Goal: Task Accomplishment & Management: Complete application form

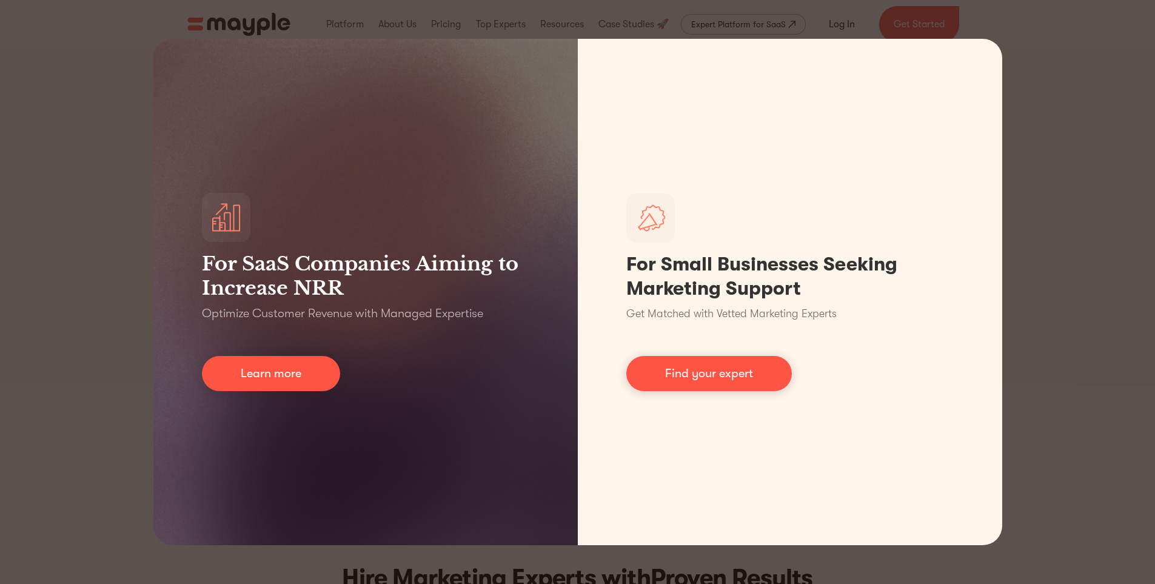
click at [1090, 198] on div "For SaaS Companies Aiming to Increase NRR Optimize Customer Revenue with Manage…" at bounding box center [577, 292] width 1155 height 584
click at [1010, 34] on div "For SaaS Companies Aiming to Increase NRR Optimize Customer Revenue with Manage…" at bounding box center [577, 292] width 1155 height 584
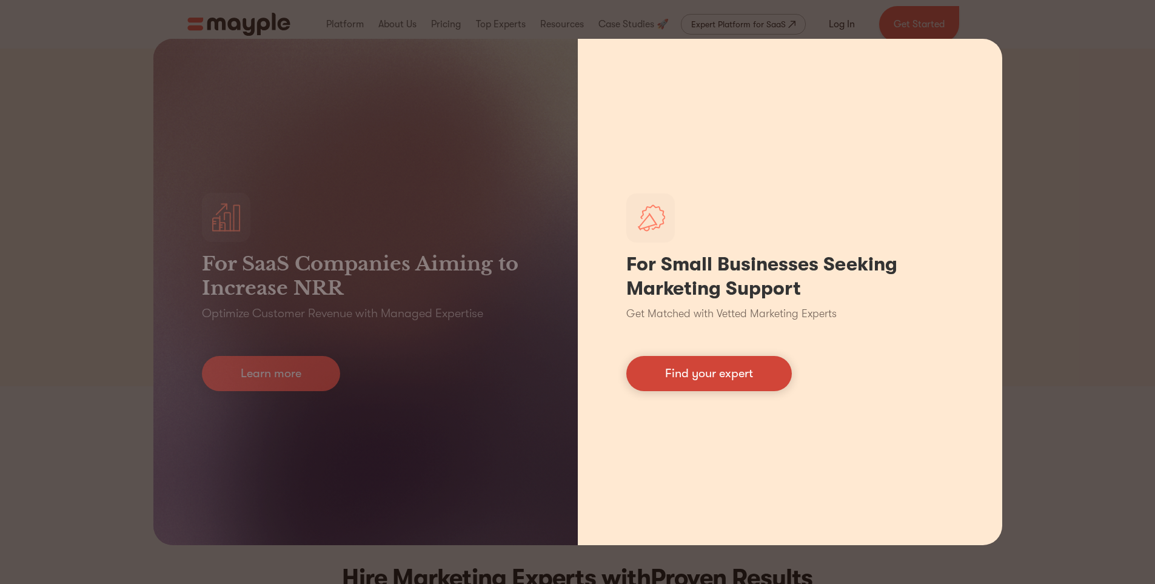
click at [674, 376] on link "Find your expert" at bounding box center [709, 373] width 166 height 35
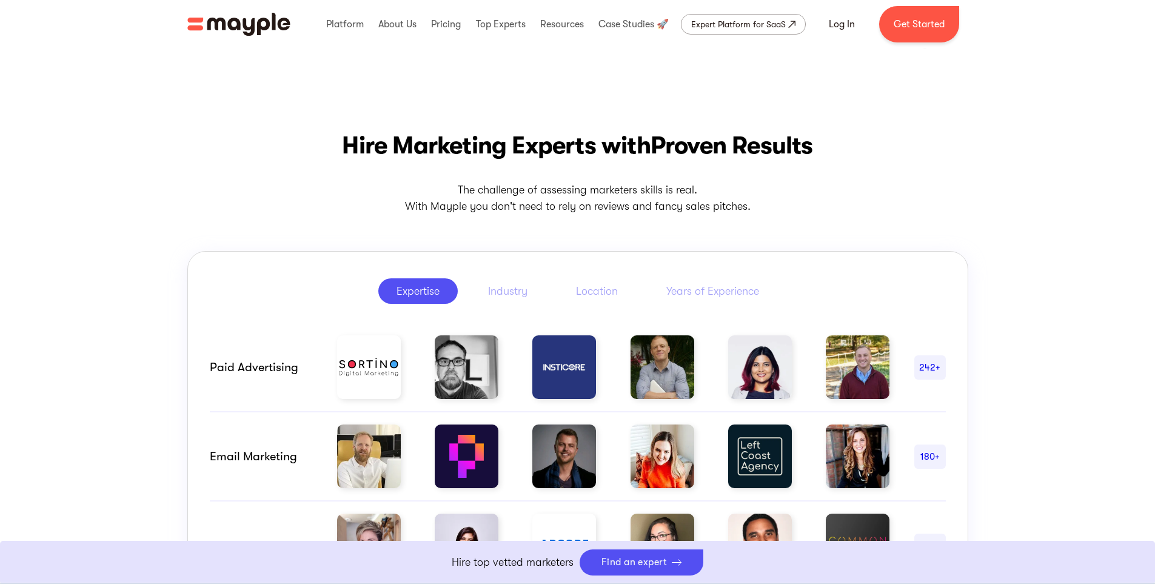
scroll to position [606, 0]
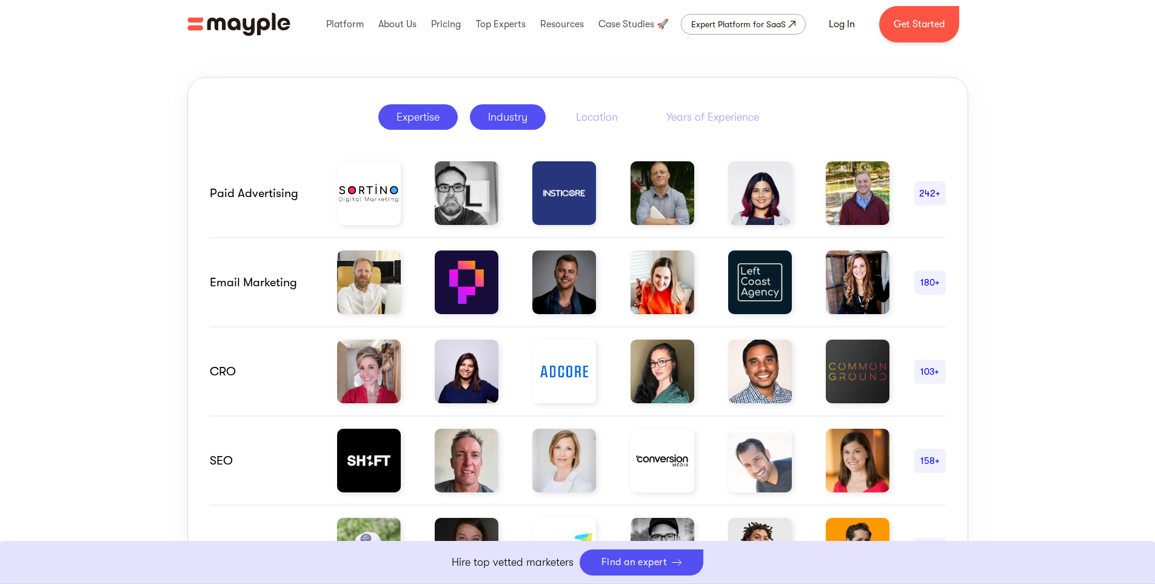
click at [512, 112] on div "Industry" at bounding box center [507, 117] width 39 height 15
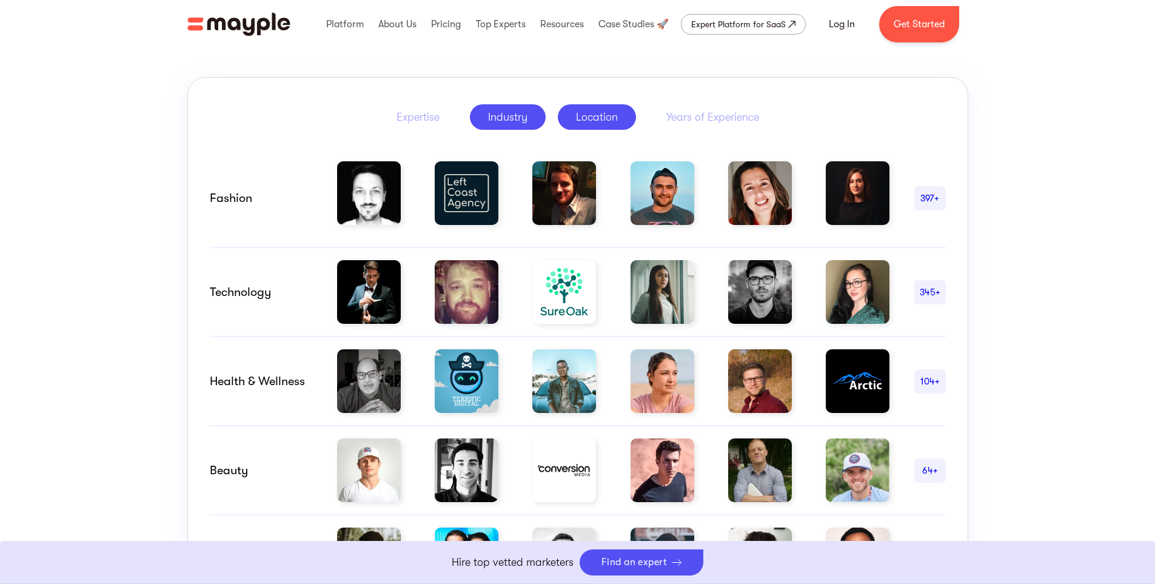
click at [569, 119] on link "Location" at bounding box center [597, 116] width 78 height 25
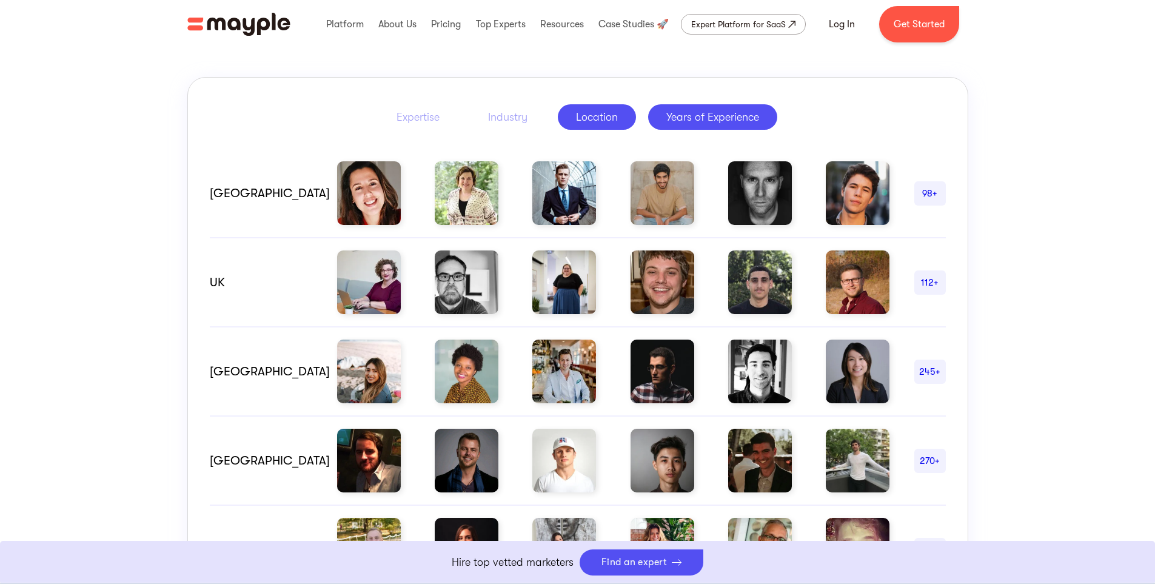
click at [652, 121] on link "Years of Experience" at bounding box center [712, 116] width 129 height 25
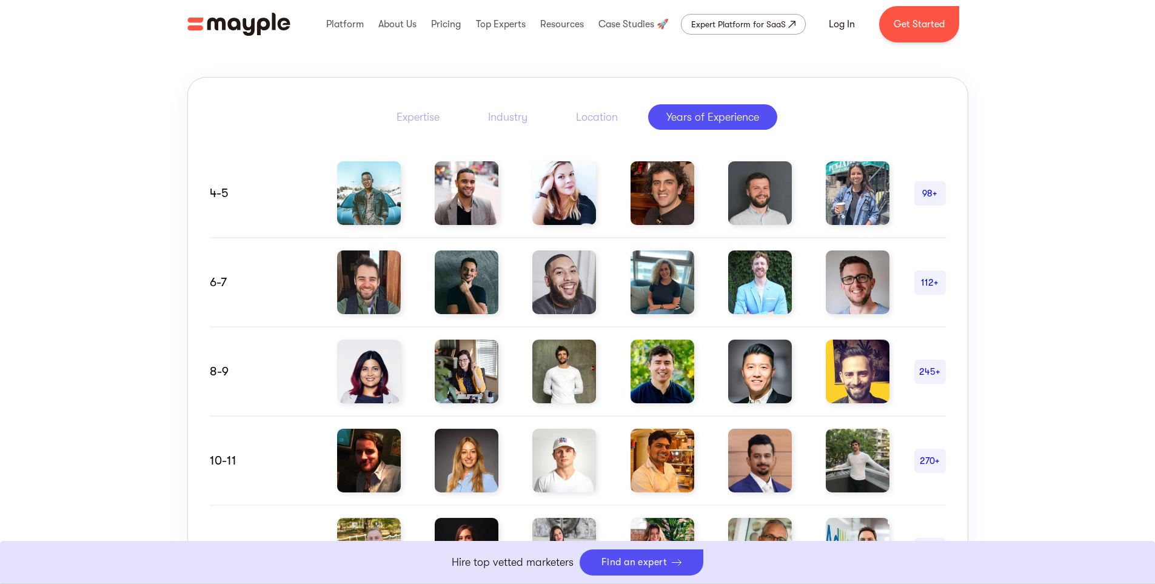
click at [742, 205] on img at bounding box center [760, 193] width 64 height 64
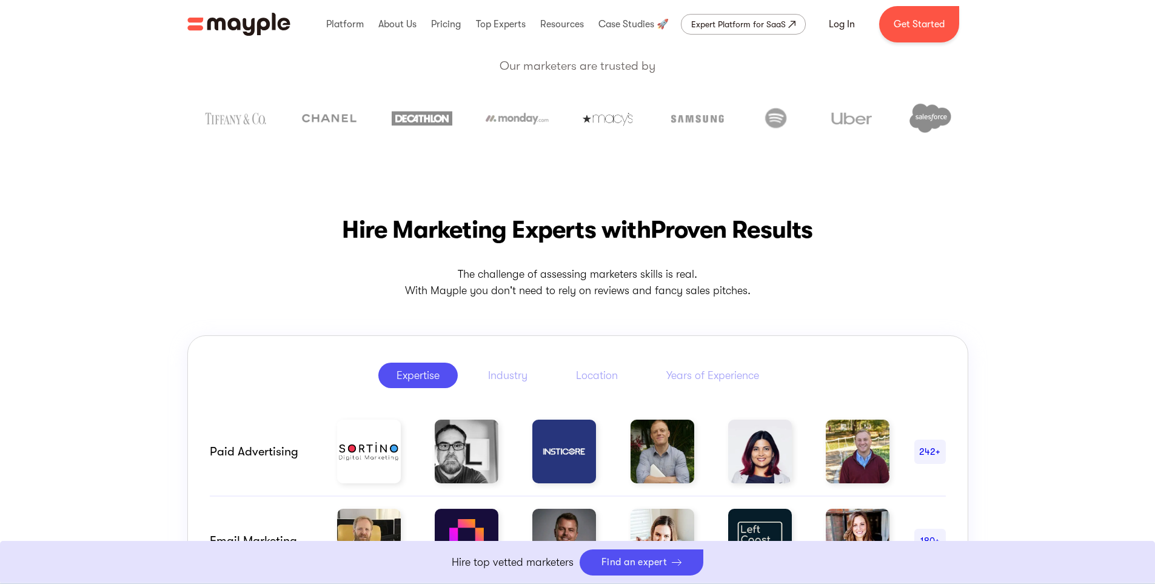
scroll to position [364, 0]
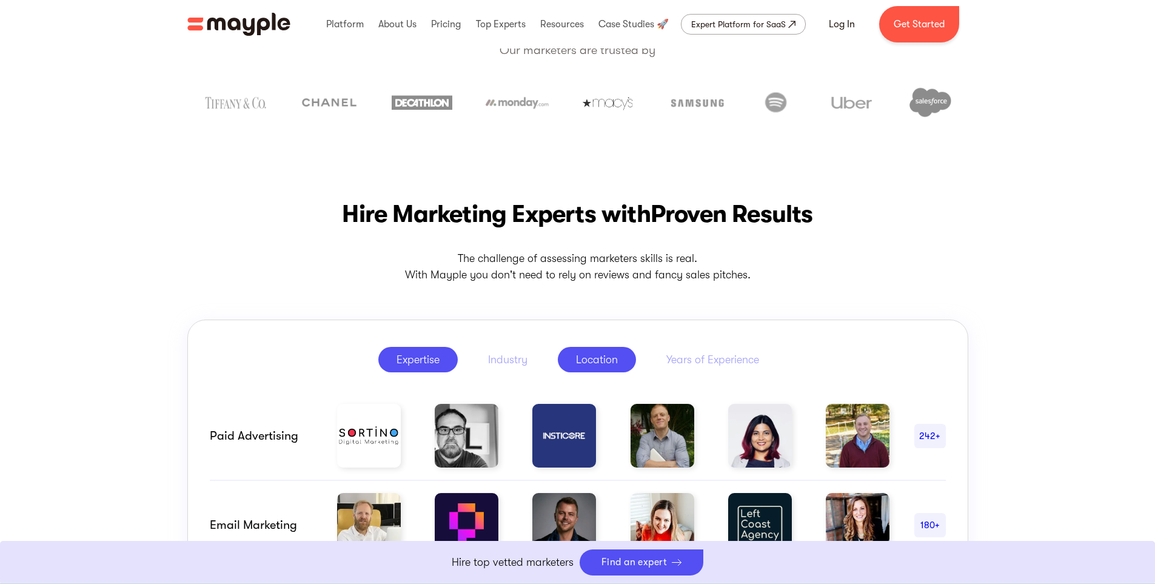
click at [604, 371] on link "Location" at bounding box center [597, 359] width 78 height 25
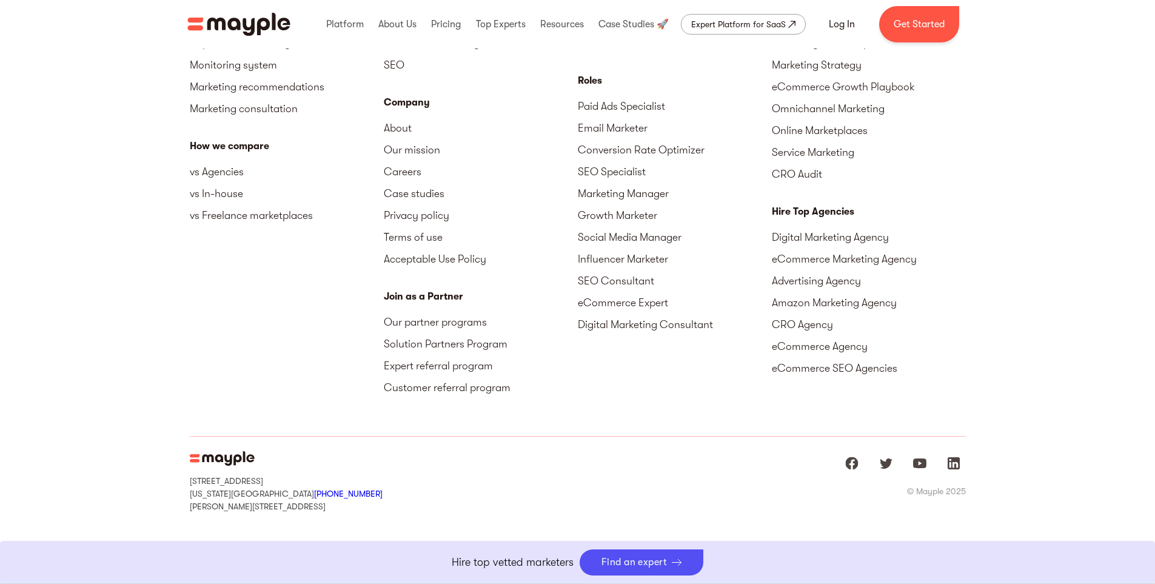
scroll to position [5469, 0]
